Goal: Task Accomplishment & Management: Use online tool/utility

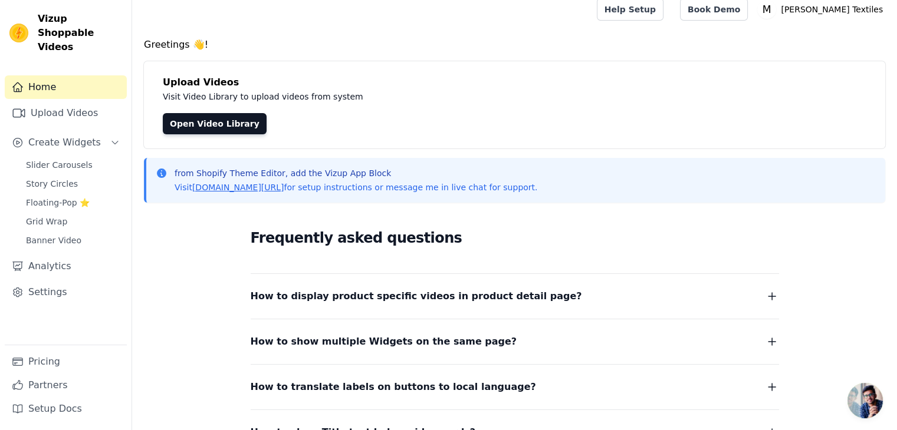
scroll to position [130, 0]
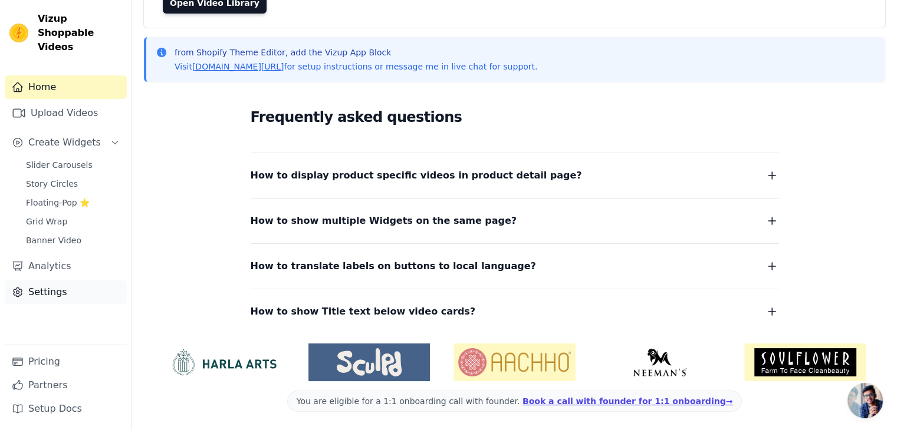
click at [57, 281] on link "Settings" at bounding box center [66, 293] width 122 height 24
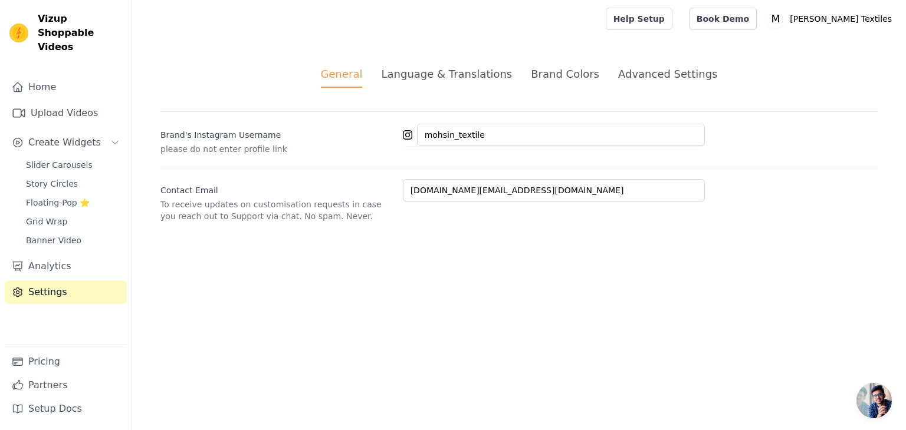
click at [455, 73] on div "Language & Translations" at bounding box center [446, 74] width 131 height 16
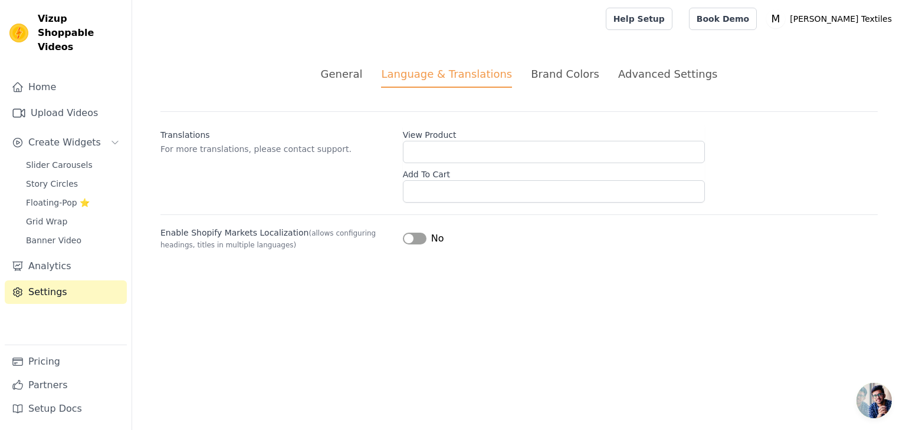
click at [568, 77] on div "Brand Colors" at bounding box center [565, 74] width 68 height 16
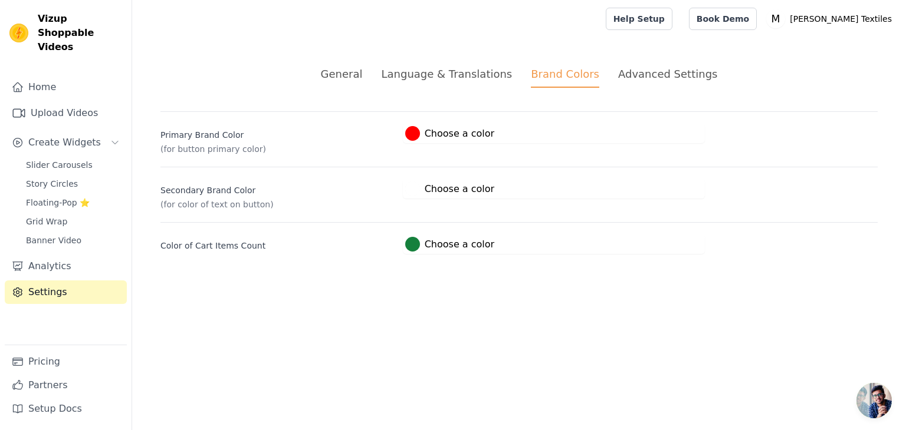
click at [481, 74] on div "Language & Translations" at bounding box center [446, 74] width 131 height 16
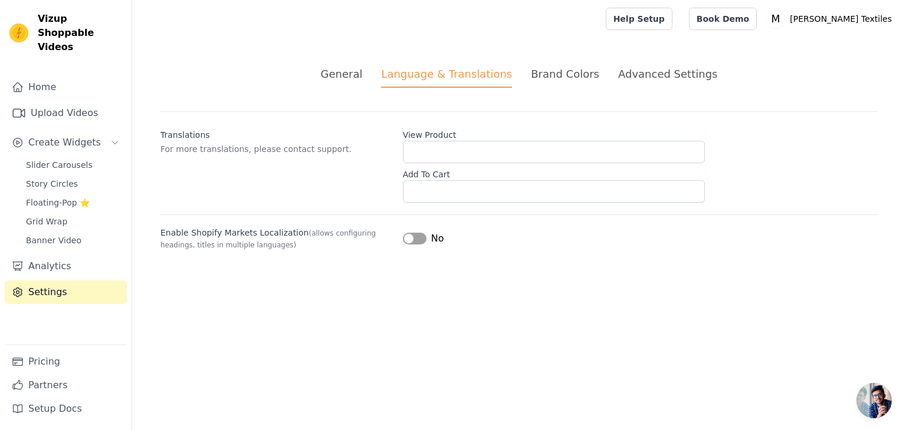
click at [650, 77] on div "Advanced Settings" at bounding box center [667, 74] width 99 height 16
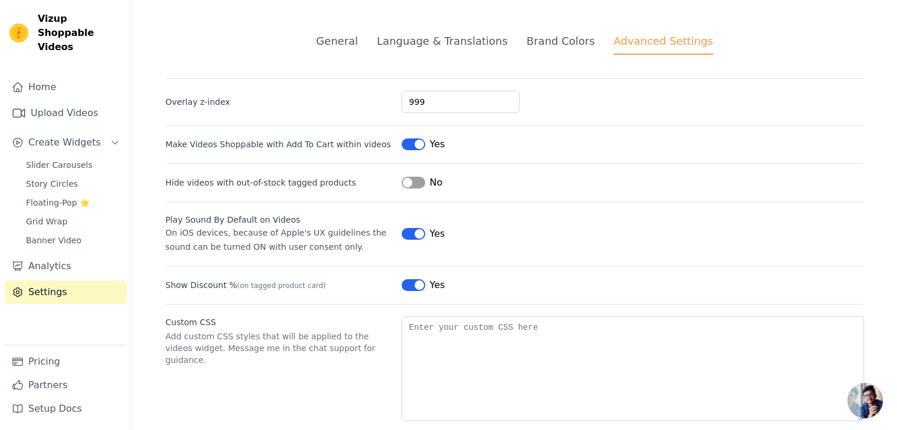
scroll to position [51, 0]
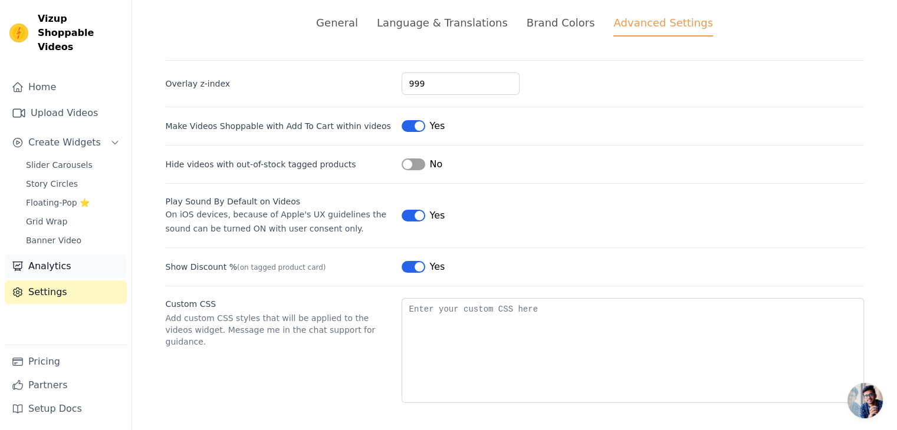
click at [64, 255] on link "Analytics" at bounding box center [66, 267] width 122 height 24
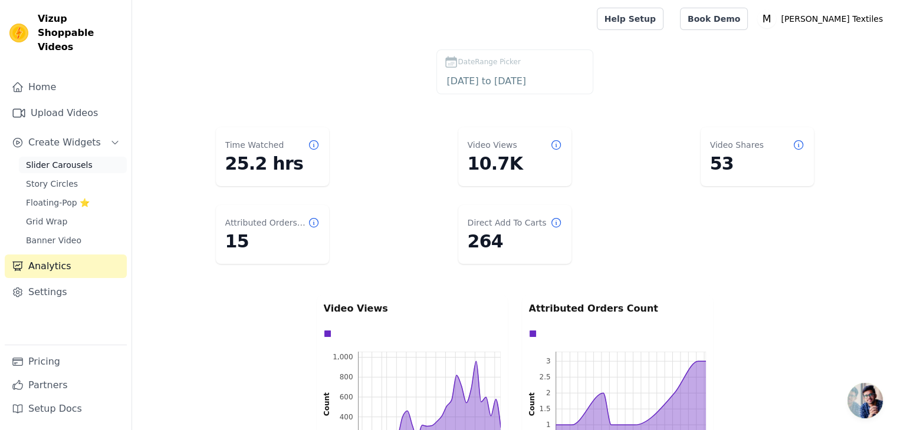
click at [77, 159] on span "Slider Carousels" at bounding box center [59, 165] width 67 height 12
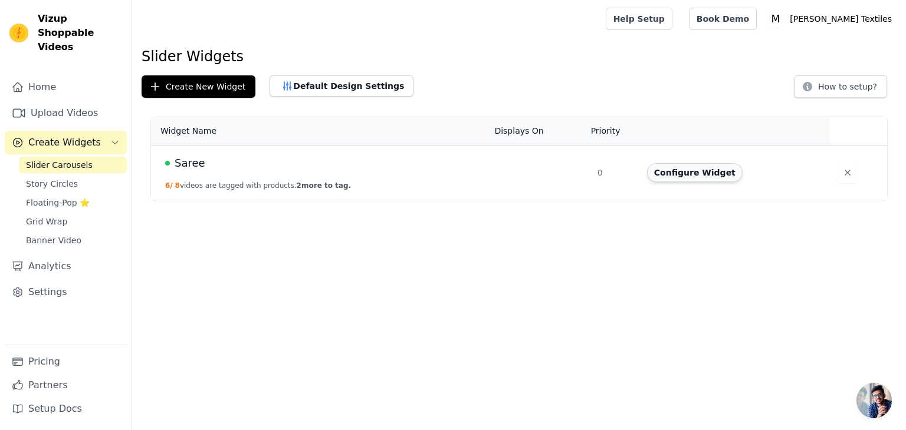
click at [686, 173] on button "Configure Widget" at bounding box center [695, 172] width 96 height 19
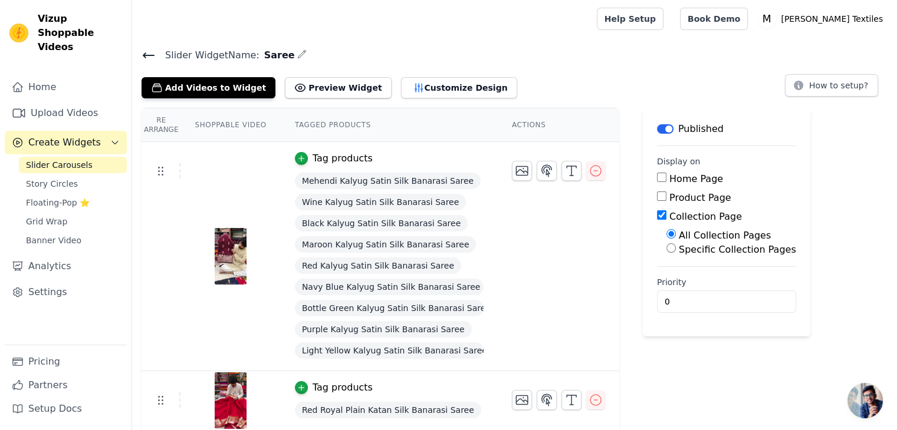
click at [146, 49] on icon at bounding box center [149, 55] width 14 height 14
